Goal: Find specific page/section: Find specific page/section

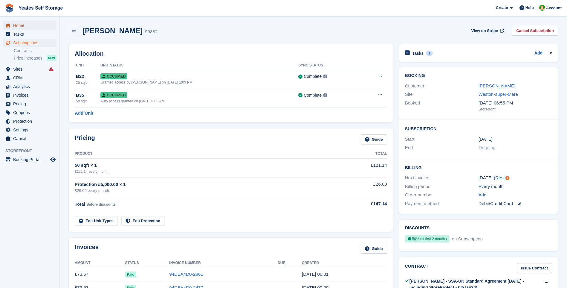
click at [19, 28] on span "Home" at bounding box center [31, 25] width 36 height 8
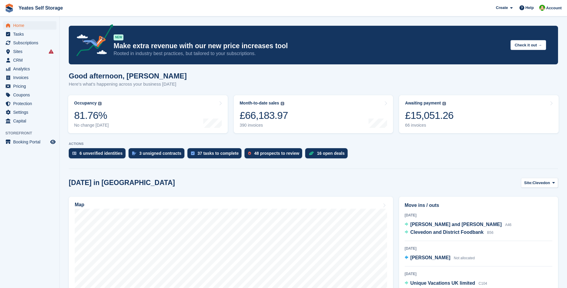
scroll to position [30, 0]
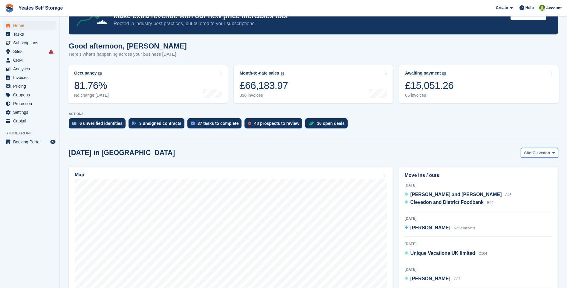
click at [540, 153] on span "Clevedon" at bounding box center [542, 153] width 18 height 6
click at [527, 177] on link "Weston-super-Mare" at bounding box center [530, 177] width 52 height 11
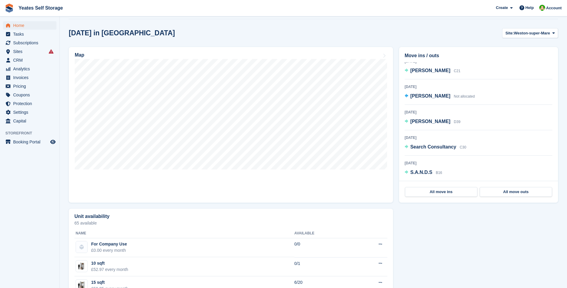
scroll to position [60, 0]
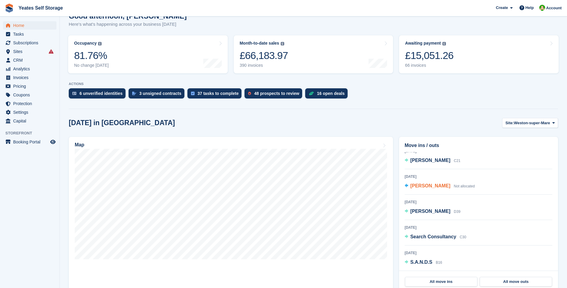
click at [431, 183] on span "Tracey MacDonald" at bounding box center [431, 185] width 40 height 5
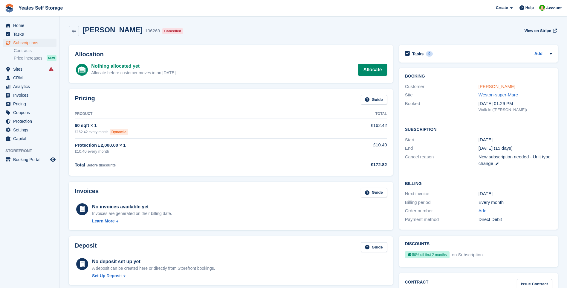
click at [507, 88] on link "Tracey MacDonald" at bounding box center [497, 86] width 37 height 5
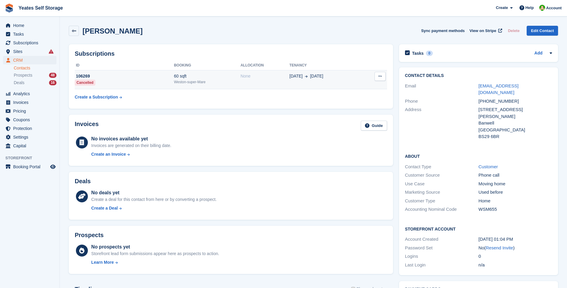
click at [188, 84] on div "Weston-super-Mare" at bounding box center [207, 81] width 67 height 5
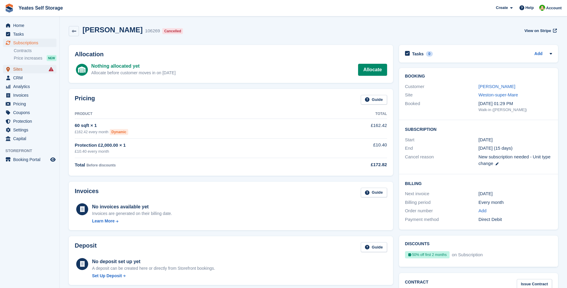
click at [19, 68] on span "Sites" at bounding box center [31, 69] width 36 height 8
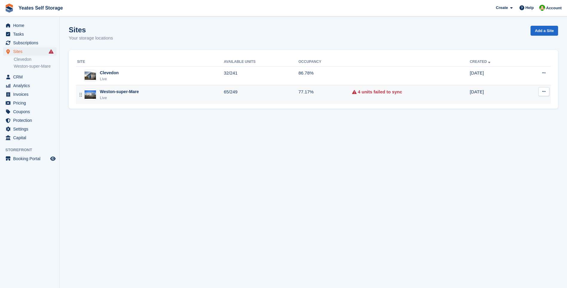
click at [126, 93] on div "Weston-super-Mare" at bounding box center [119, 92] width 39 height 6
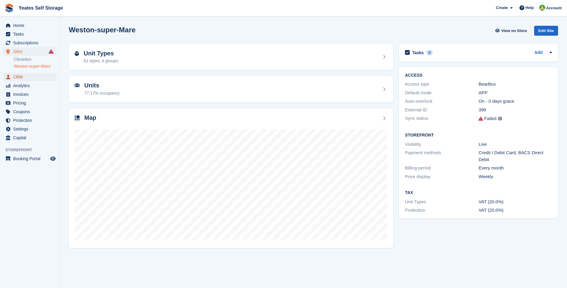
click at [20, 75] on span "CRM" at bounding box center [31, 77] width 36 height 8
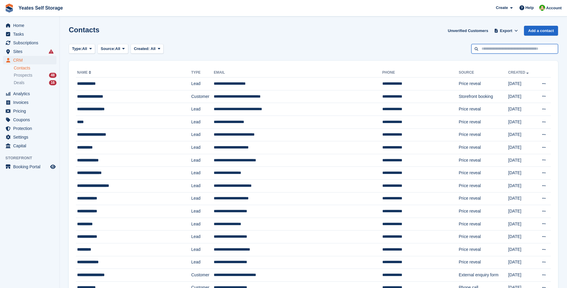
click at [511, 48] on input "text" at bounding box center [515, 49] width 87 height 10
type input "****"
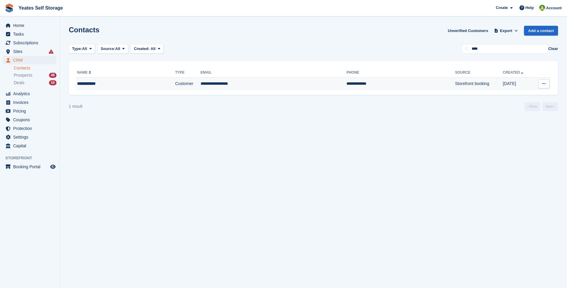
click at [212, 88] on td "**********" at bounding box center [274, 83] width 146 height 13
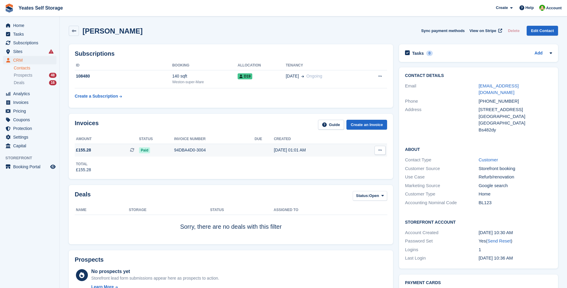
click at [191, 151] on div "94DBA4D0-3004" at bounding box center [214, 150] width 80 height 6
click at [500, 87] on link "[EMAIL_ADDRESS][DOMAIN_NAME]" at bounding box center [499, 89] width 40 height 12
